Goal: Navigation & Orientation: Find specific page/section

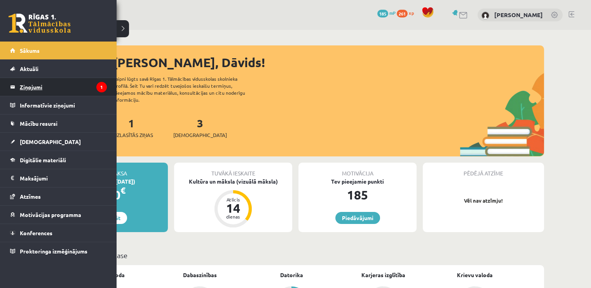
click at [19, 82] on link "Ziņojumi 1" at bounding box center [58, 87] width 97 height 18
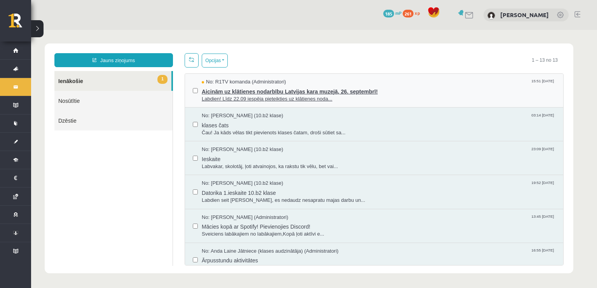
click at [313, 91] on span "Aicinām uz klātienes nodarbību Latvijas kara muzejā, 26. septembrī!" at bounding box center [379, 91] width 354 height 10
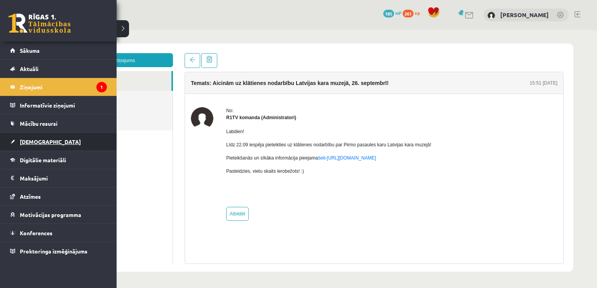
click at [28, 141] on span "[DEMOGRAPHIC_DATA]" at bounding box center [50, 141] width 61 height 7
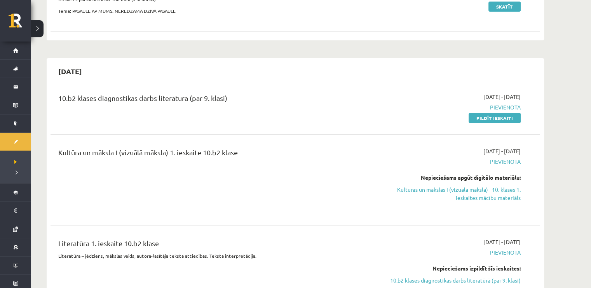
scroll to position [156, 0]
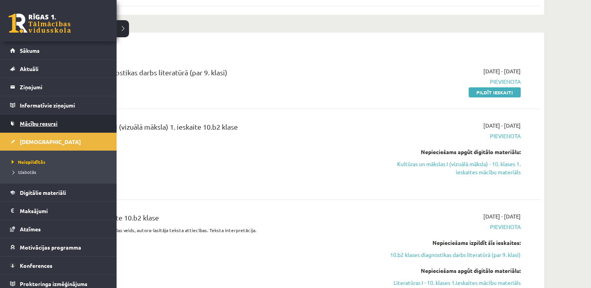
click at [16, 121] on link "Mācību resursi" at bounding box center [58, 124] width 97 height 18
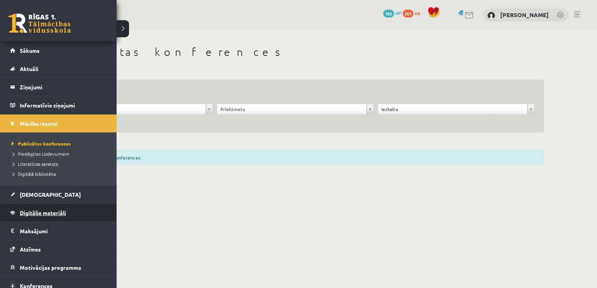
click at [36, 210] on span "Digitālie materiāli" at bounding box center [43, 213] width 46 height 7
